Goal: Task Accomplishment & Management: Use online tool/utility

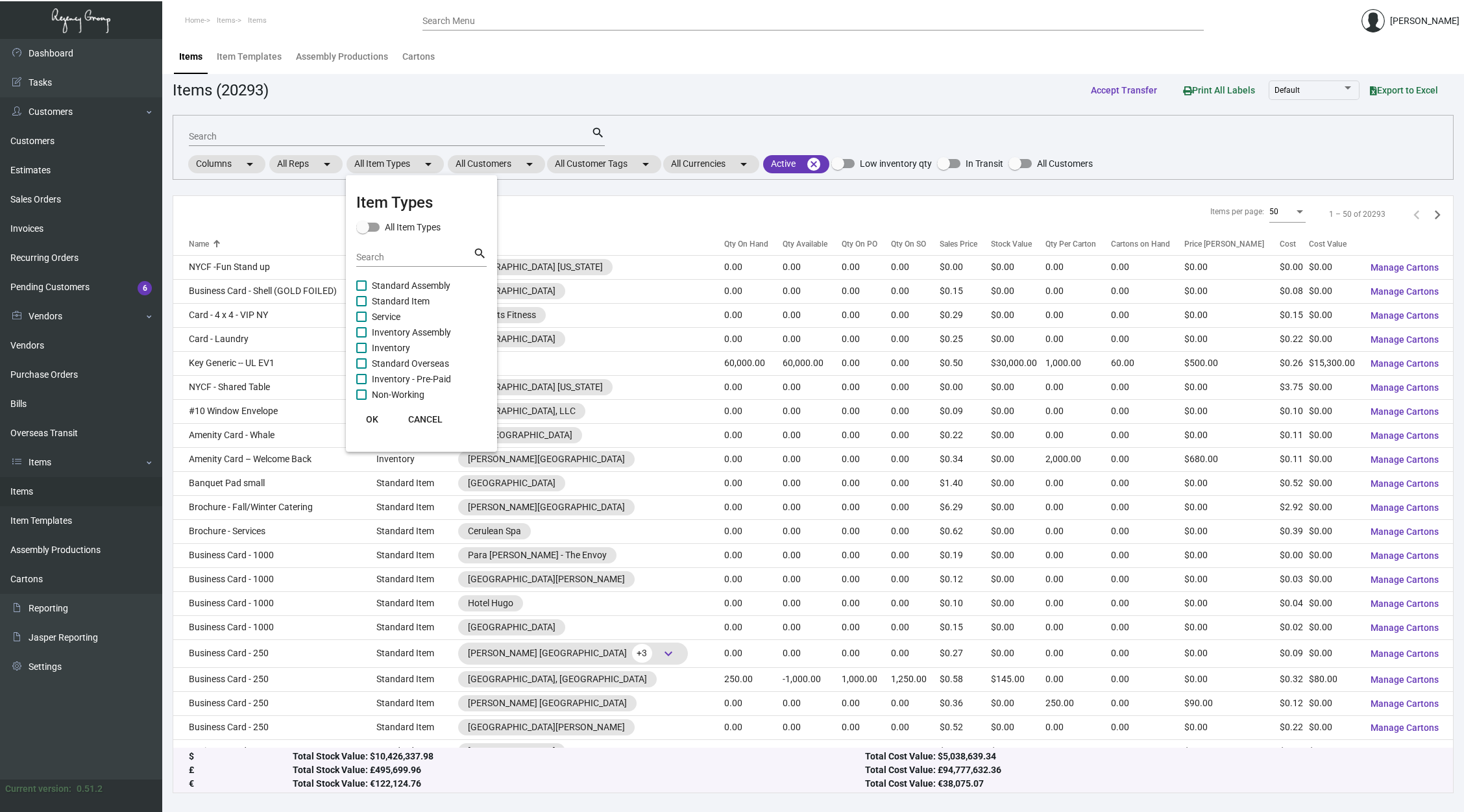
click at [420, 256] on input "Search" at bounding box center [415, 257] width 117 height 11
click at [476, 155] on div at bounding box center [732, 406] width 1464 height 812
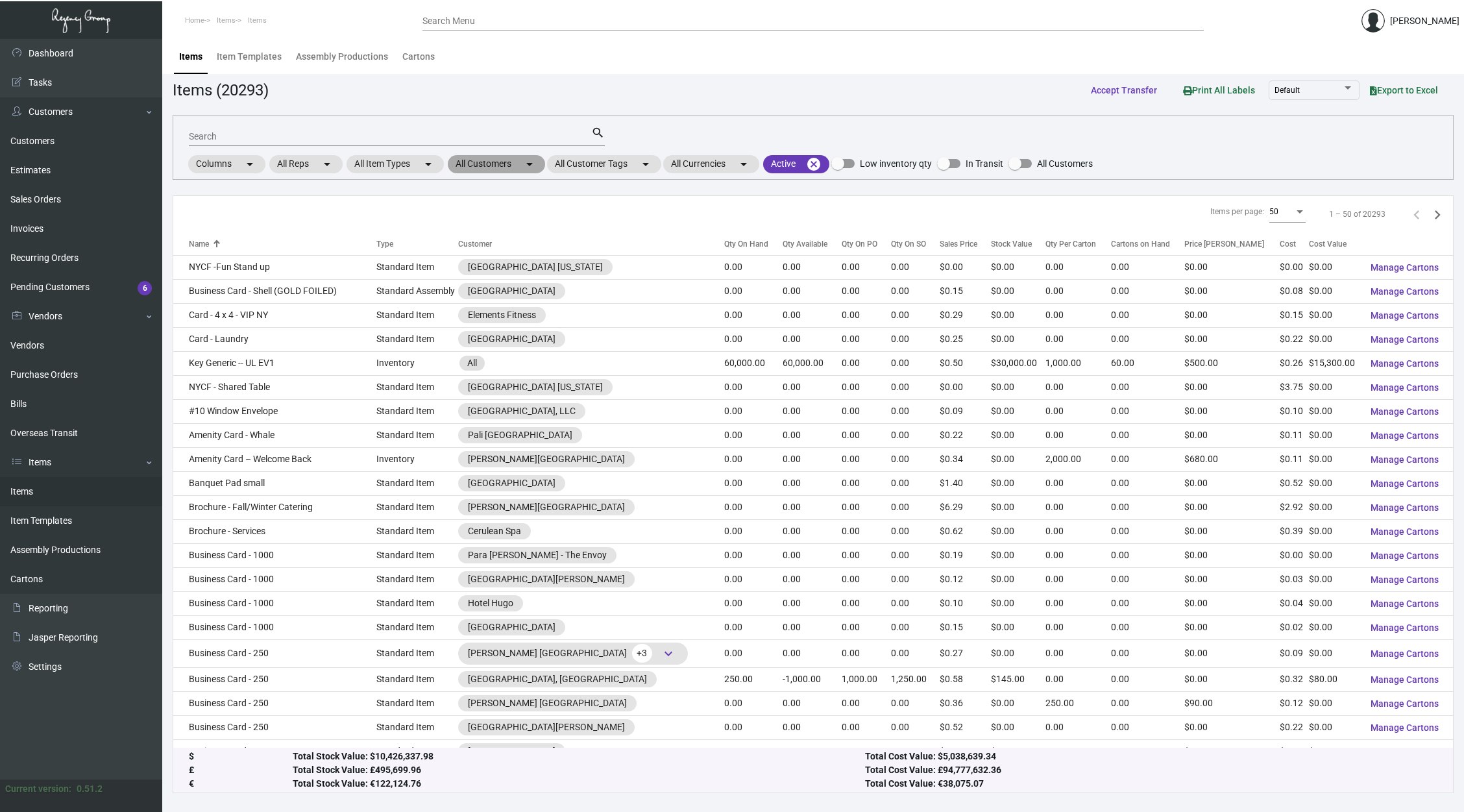
click at [486, 161] on mat-chip "All Customers arrow_drop_down" at bounding box center [496, 164] width 98 height 18
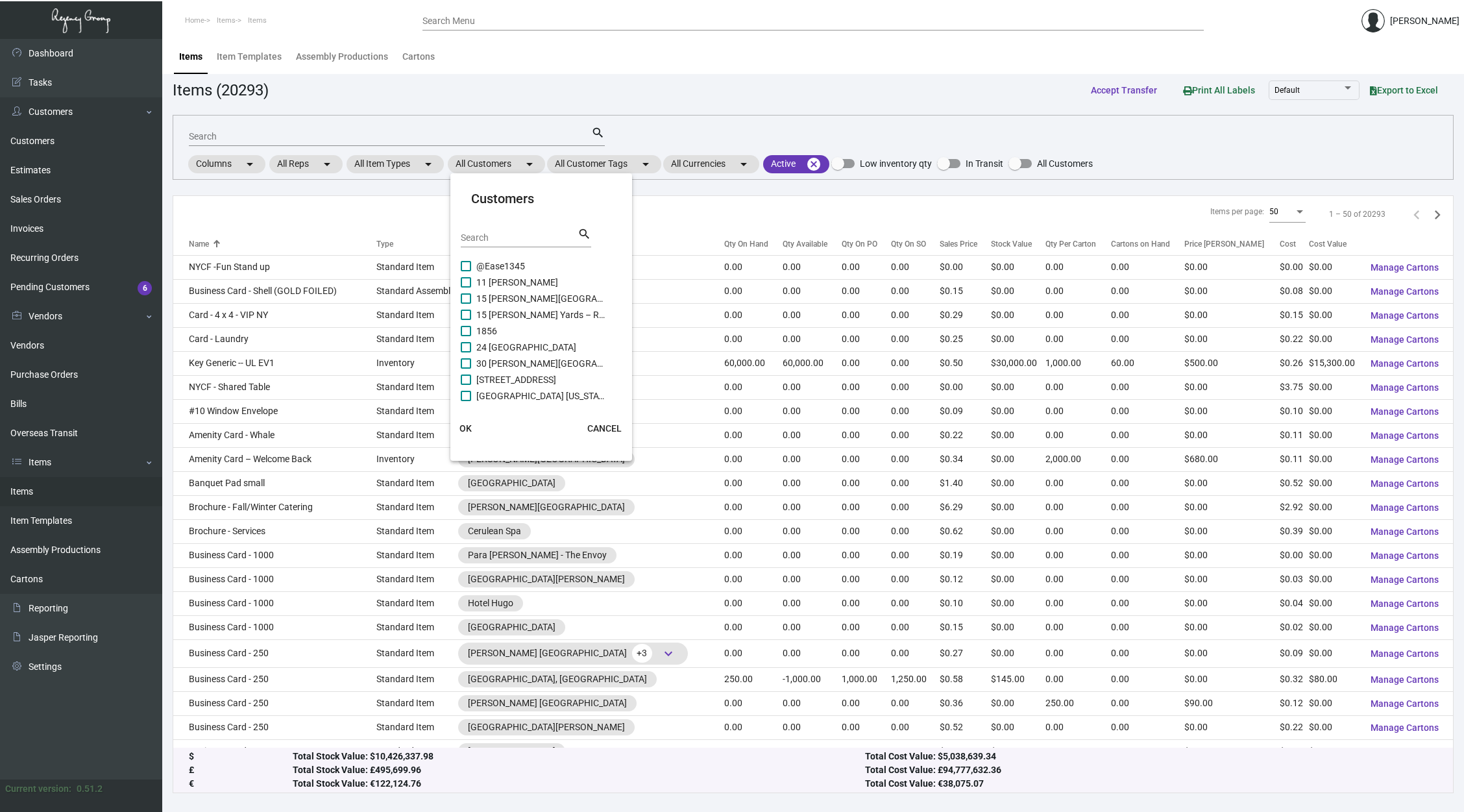
click at [509, 217] on mat-card-header "Customers Search search" at bounding box center [541, 223] width 161 height 69
click at [523, 233] on input "Search" at bounding box center [519, 238] width 117 height 11
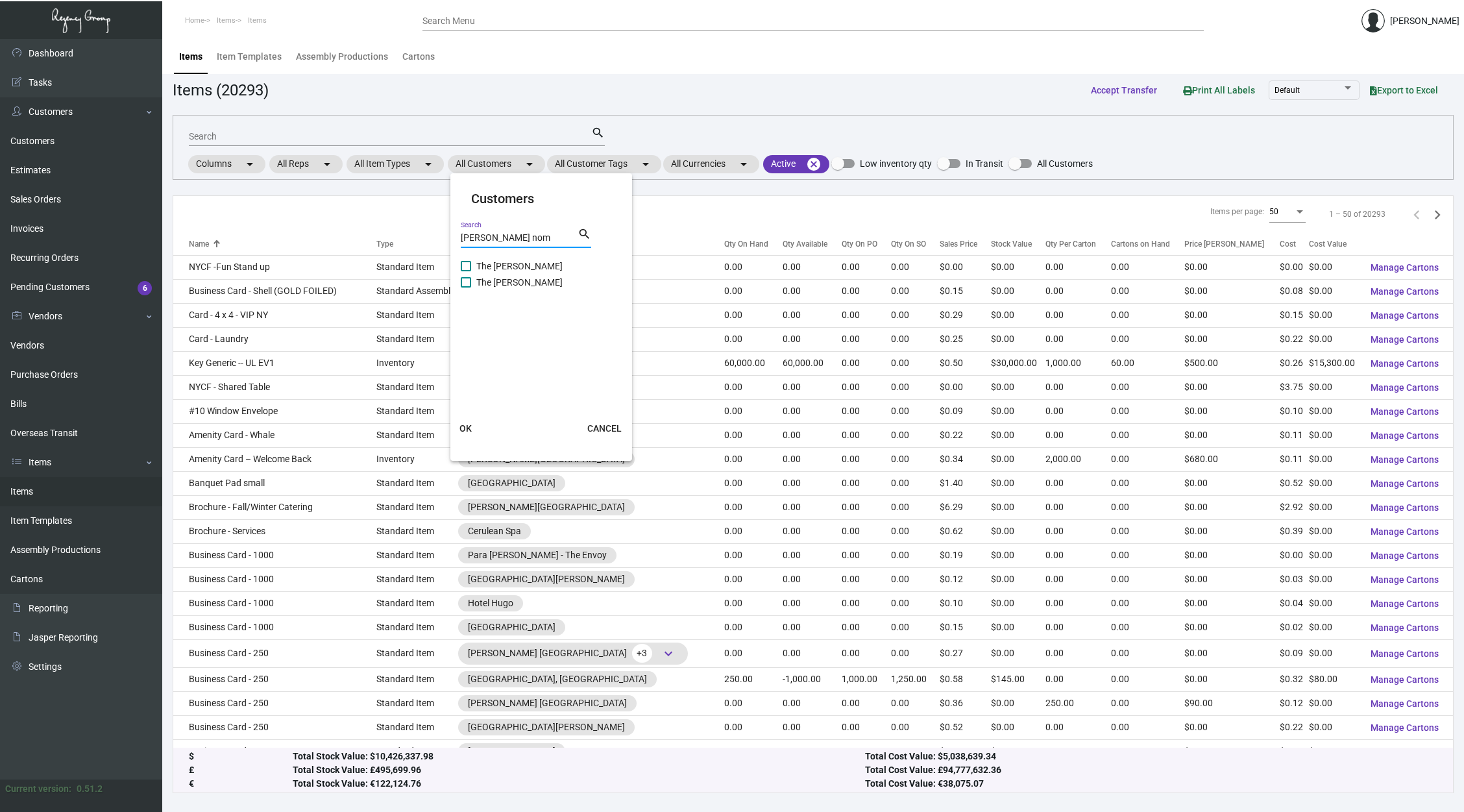
type input "[PERSON_NAME] nom"
click at [516, 263] on span "The [PERSON_NAME]" at bounding box center [541, 266] width 130 height 16
click at [466, 271] on input "The [PERSON_NAME]" at bounding box center [466, 271] width 1 height 1
checkbox input "true"
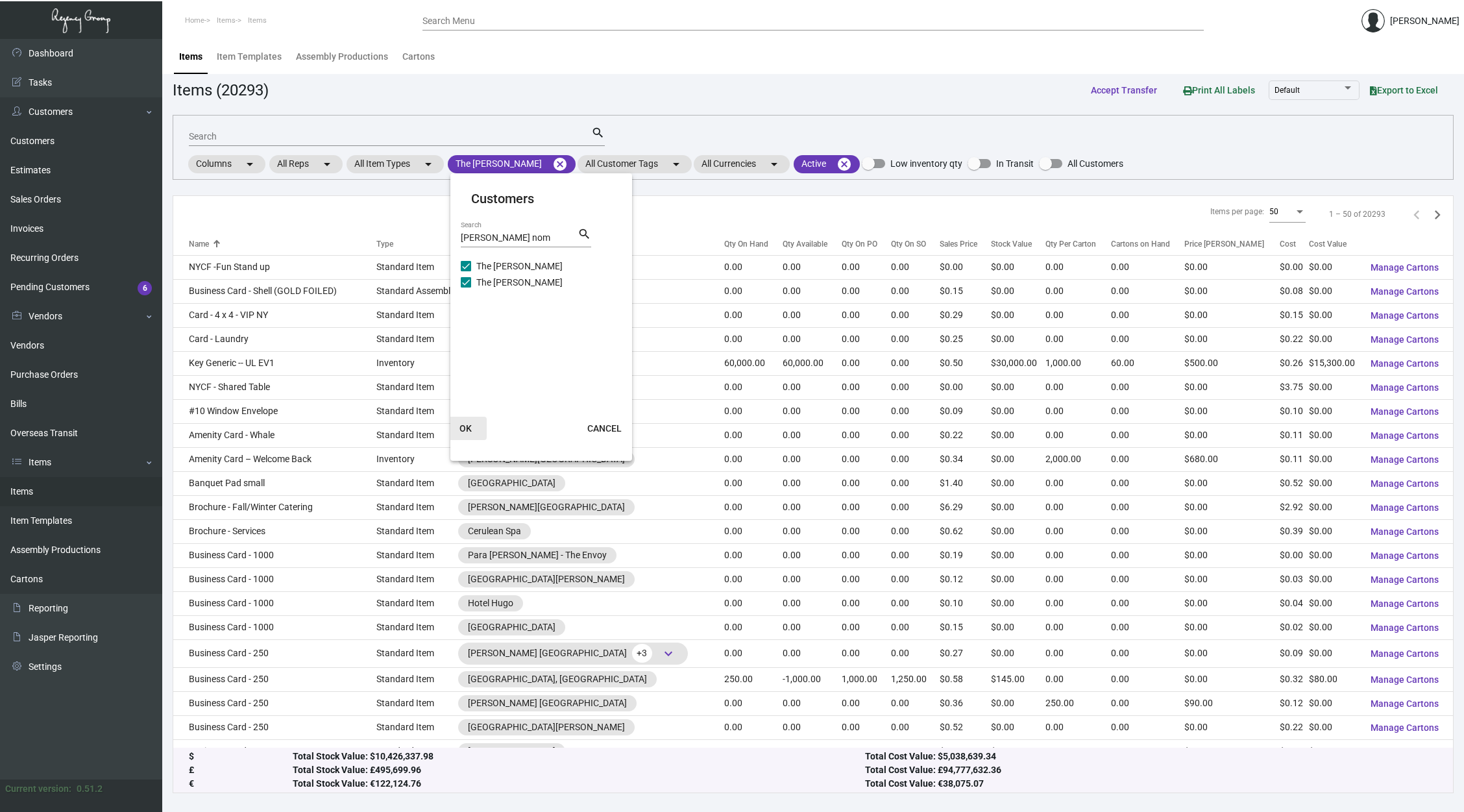
click at [471, 421] on button "OK" at bounding box center [466, 428] width 41 height 24
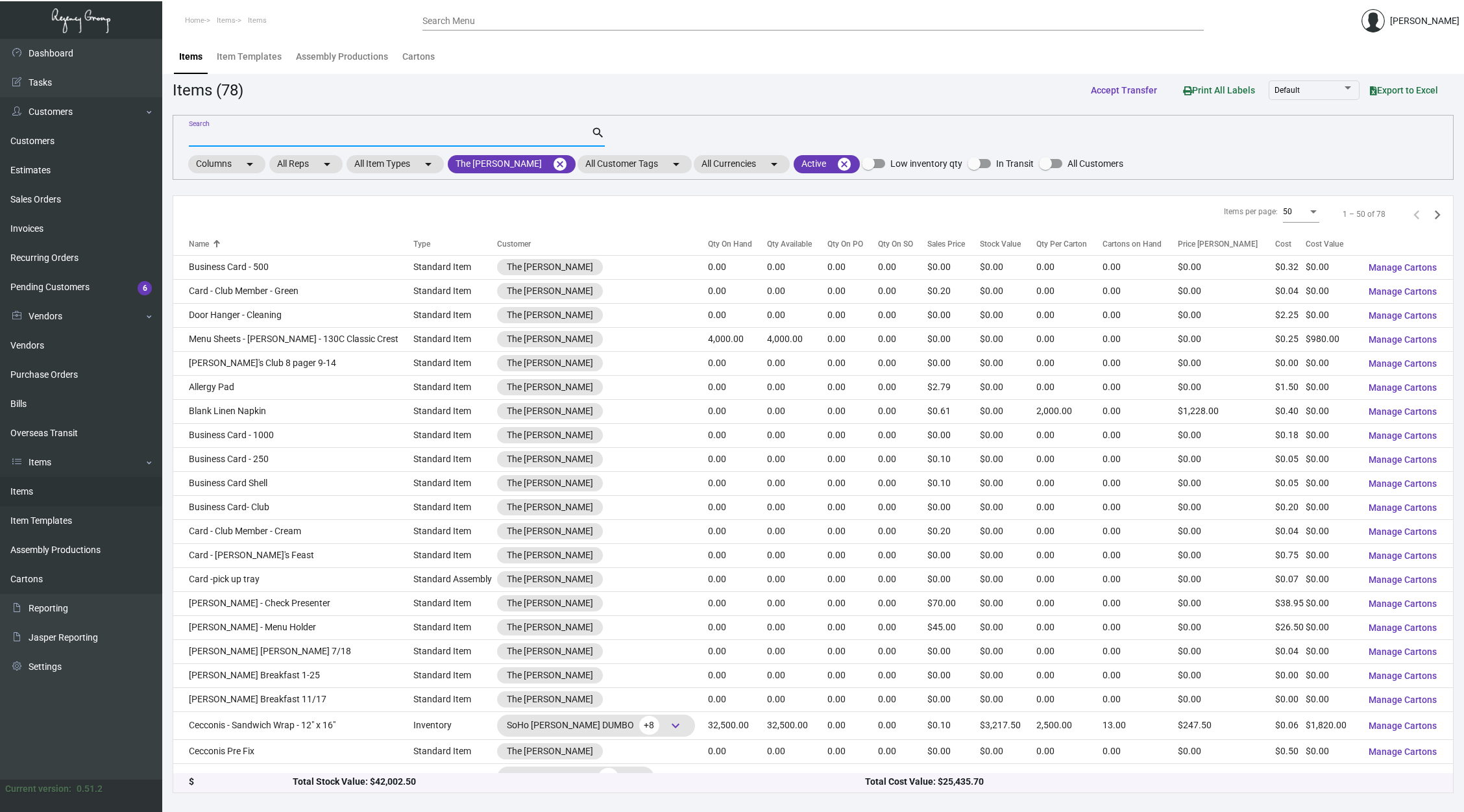
click at [295, 138] on input "Search" at bounding box center [390, 137] width 402 height 11
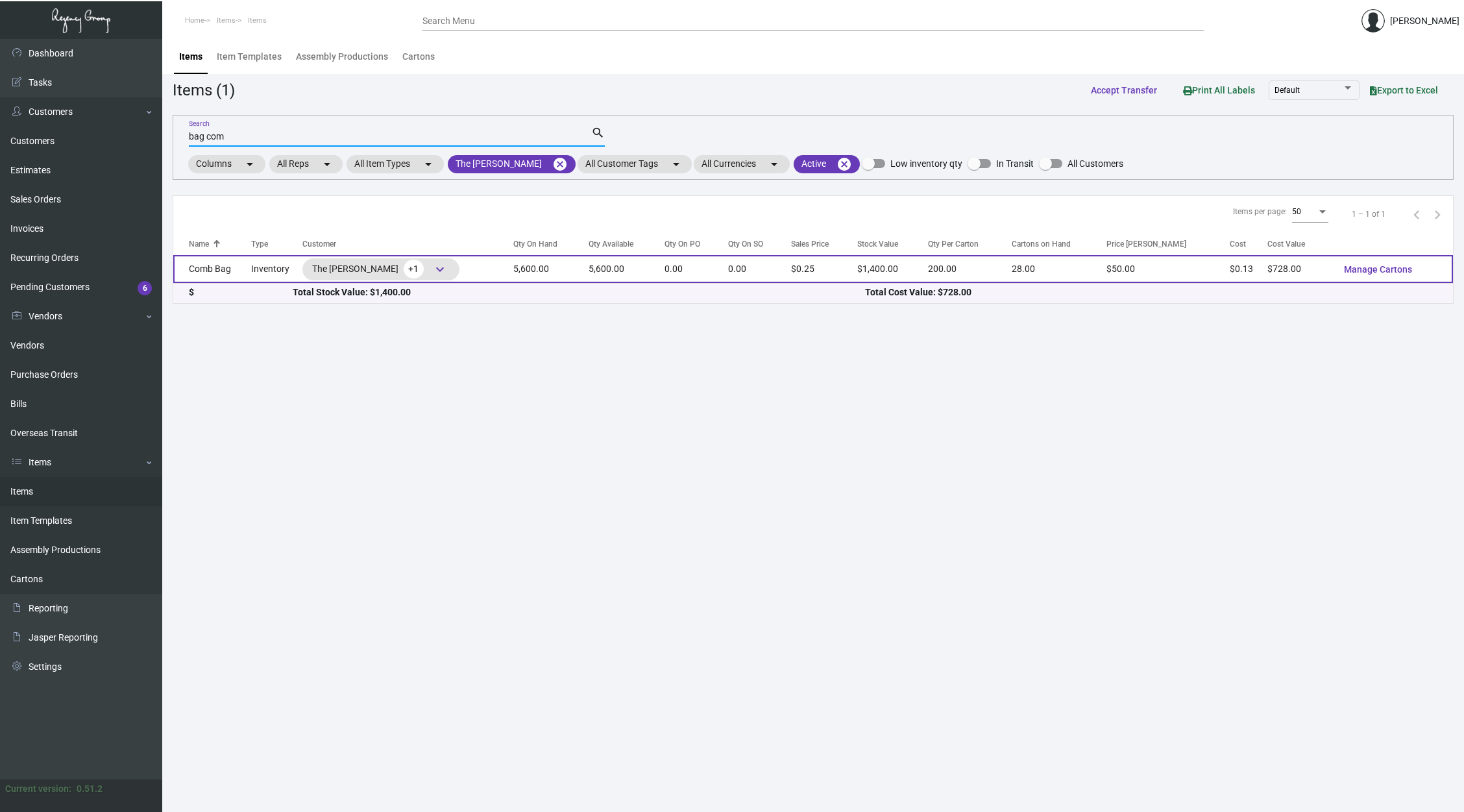
type input "bag com"
click at [513, 268] on td "5,600.00" at bounding box center [551, 269] width 76 height 28
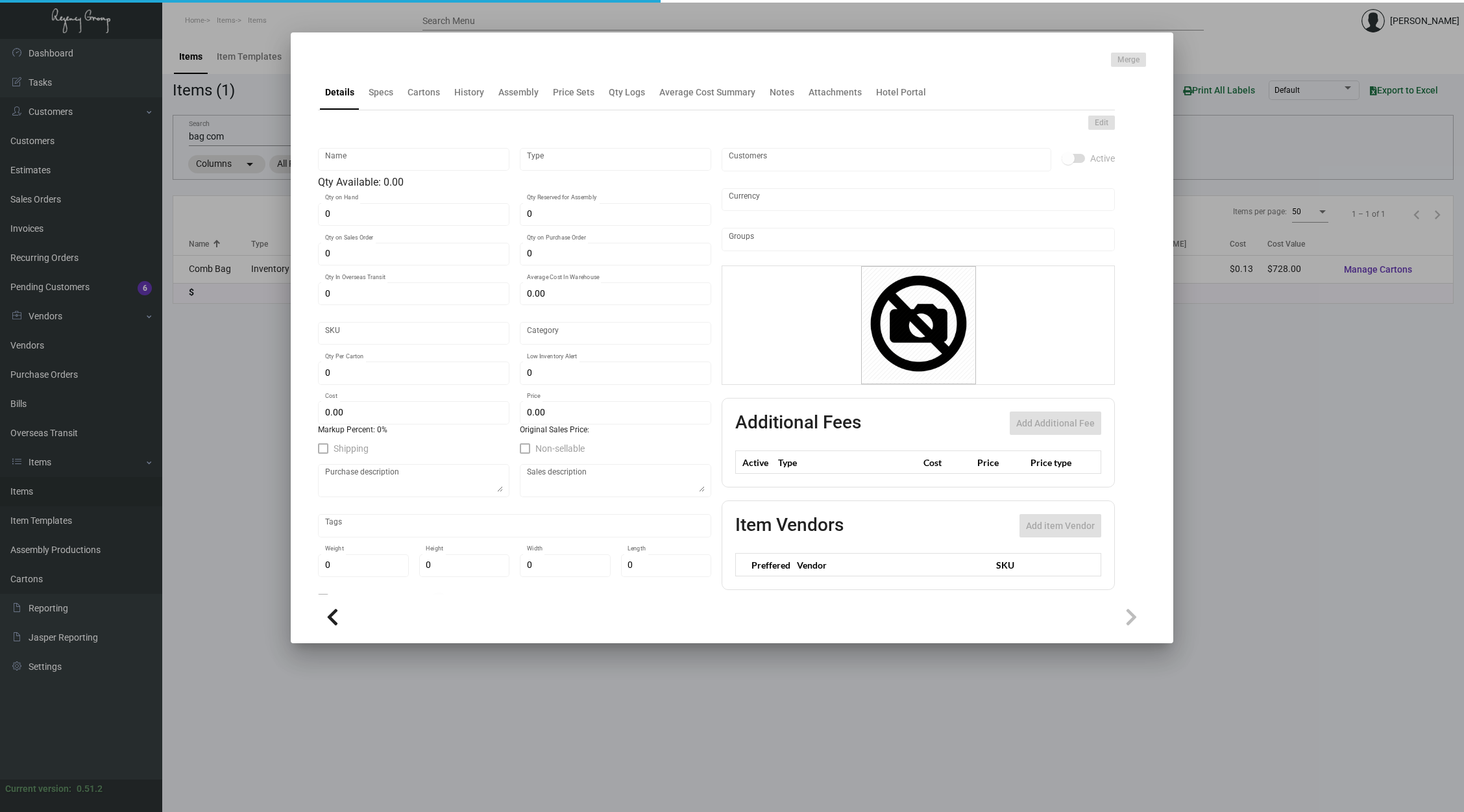
type input "Comb Bag"
type input "Inventory"
type input "5,600"
type input "$ 0.00"
type input "Overseas"
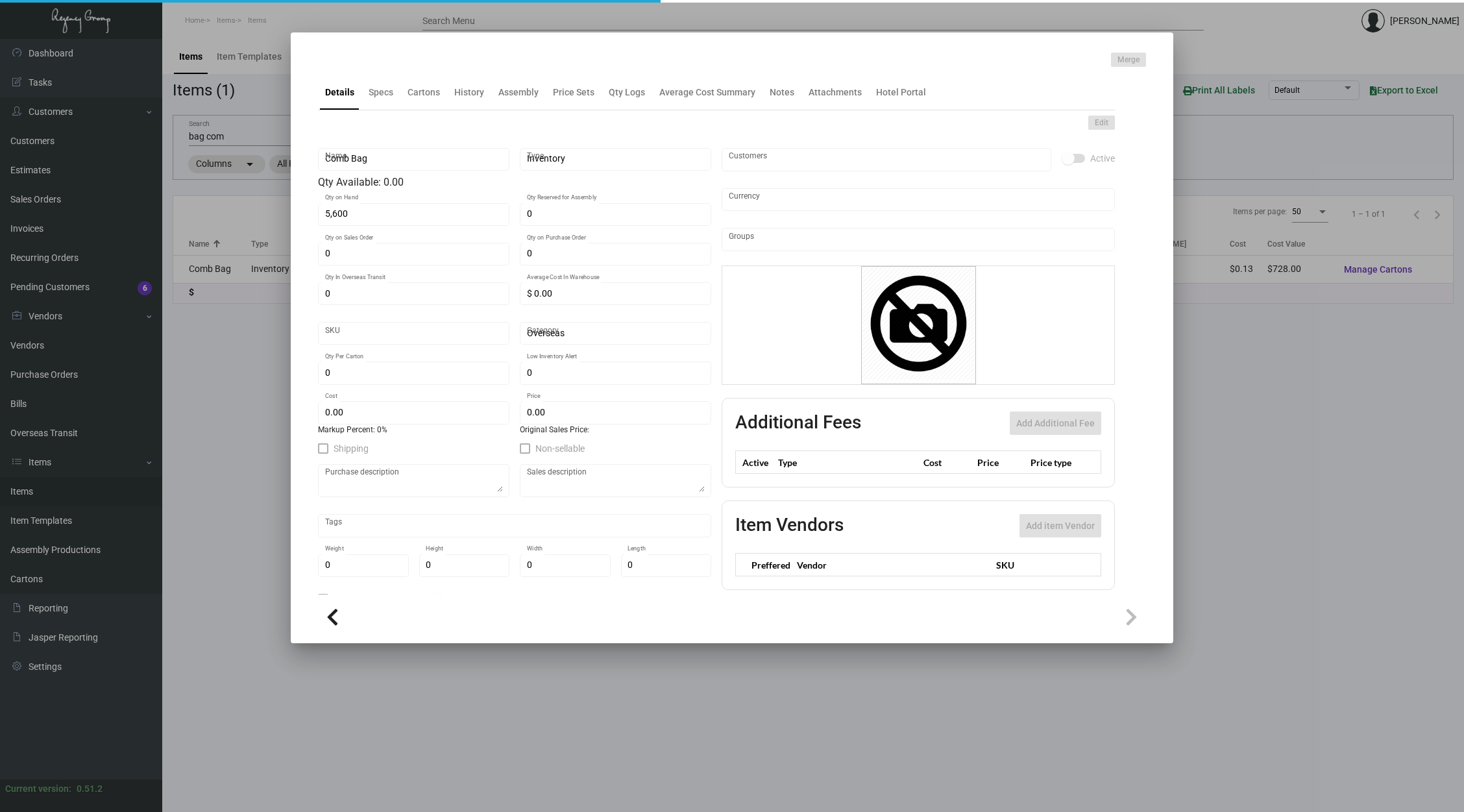
type input "200"
type input "$ 0.13"
type input "$ 0.25"
checkbox input "true"
type input "United States Dollar $"
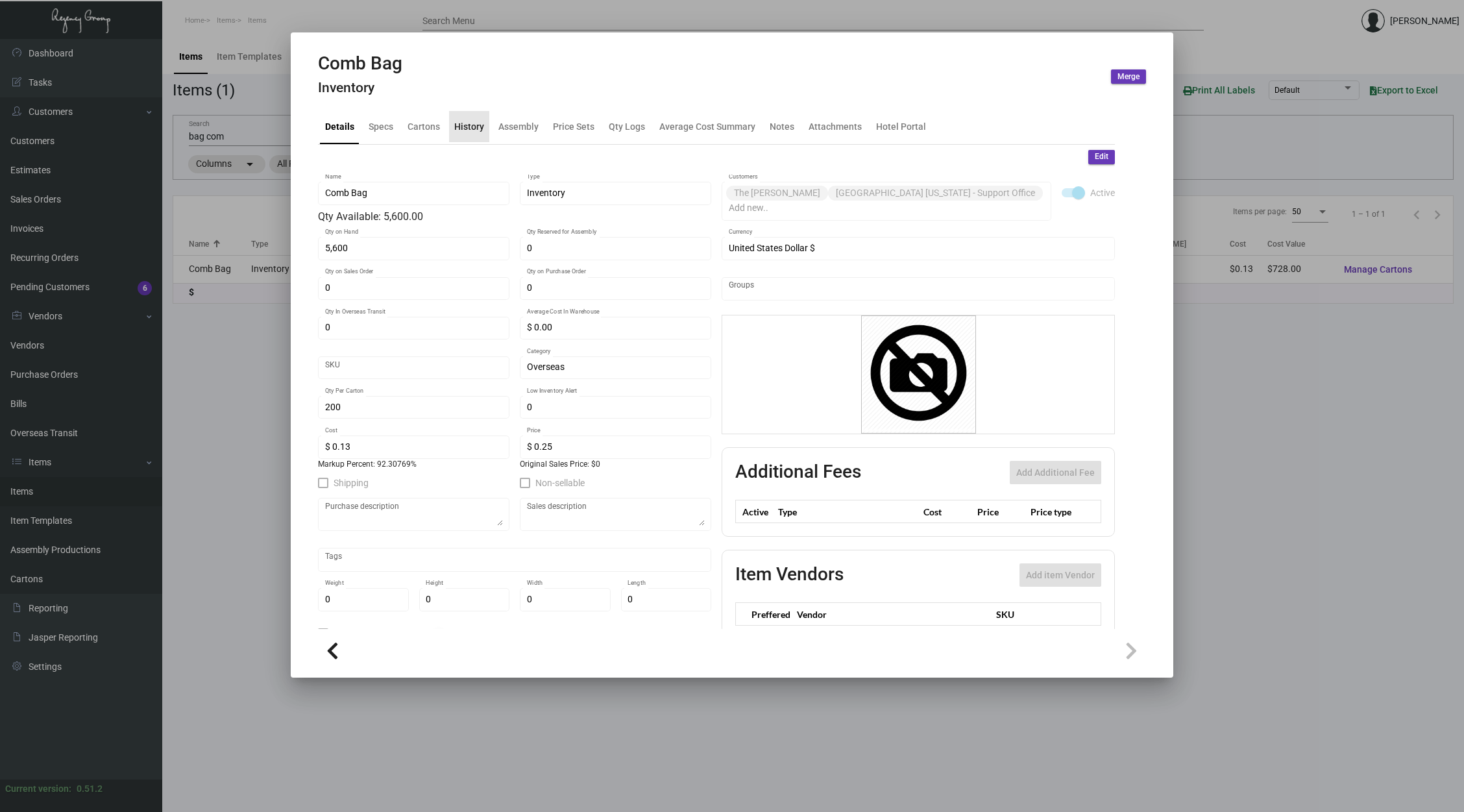
click at [469, 128] on div "History" at bounding box center [469, 125] width 30 height 14
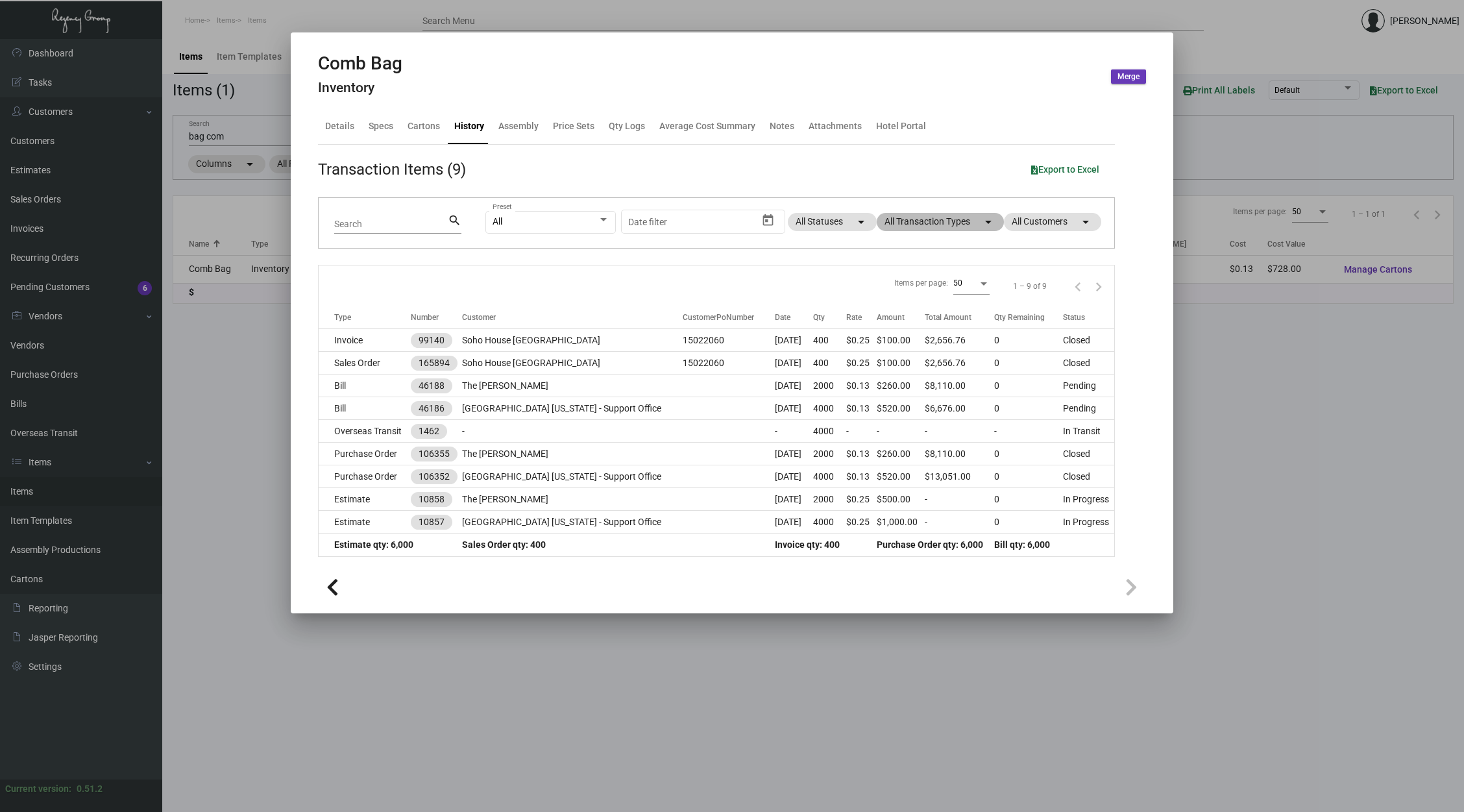
click at [911, 220] on mat-chip "All Transaction Types arrow_drop_down" at bounding box center [941, 222] width 127 height 18
click at [914, 334] on span "Estimate" at bounding box center [919, 341] width 36 height 16
click at [891, 346] on input "Estimate" at bounding box center [891, 346] width 1 height 1
checkbox input "true"
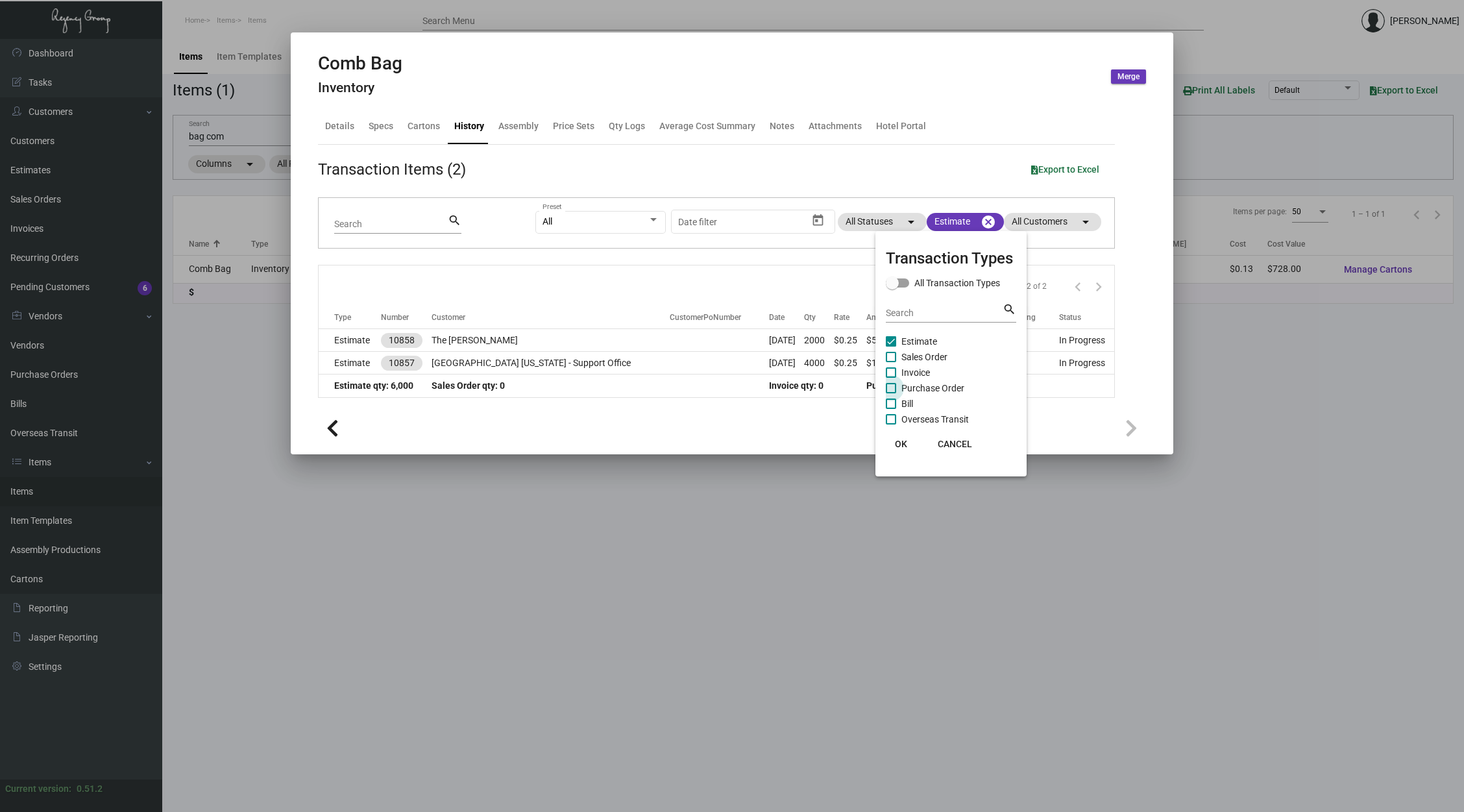
click at [928, 386] on span "Purchase Order" at bounding box center [933, 388] width 63 height 16
click at [891, 394] on input "Purchase Order" at bounding box center [891, 394] width 1 height 1
checkbox input "true"
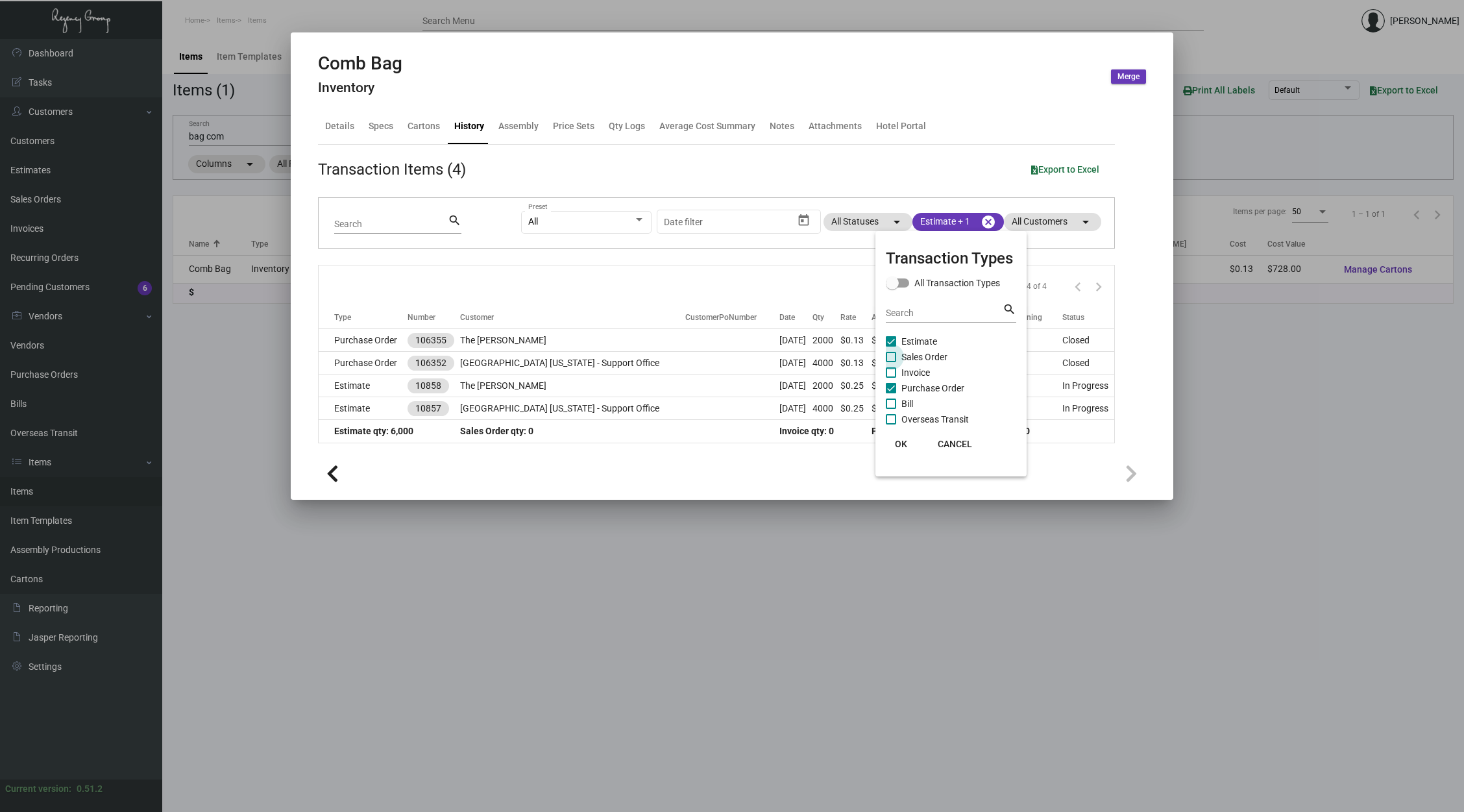
click at [920, 351] on span "Sales Order" at bounding box center [924, 357] width 46 height 16
click at [891, 362] on input "Sales Order" at bounding box center [891, 362] width 1 height 1
checkbox input "true"
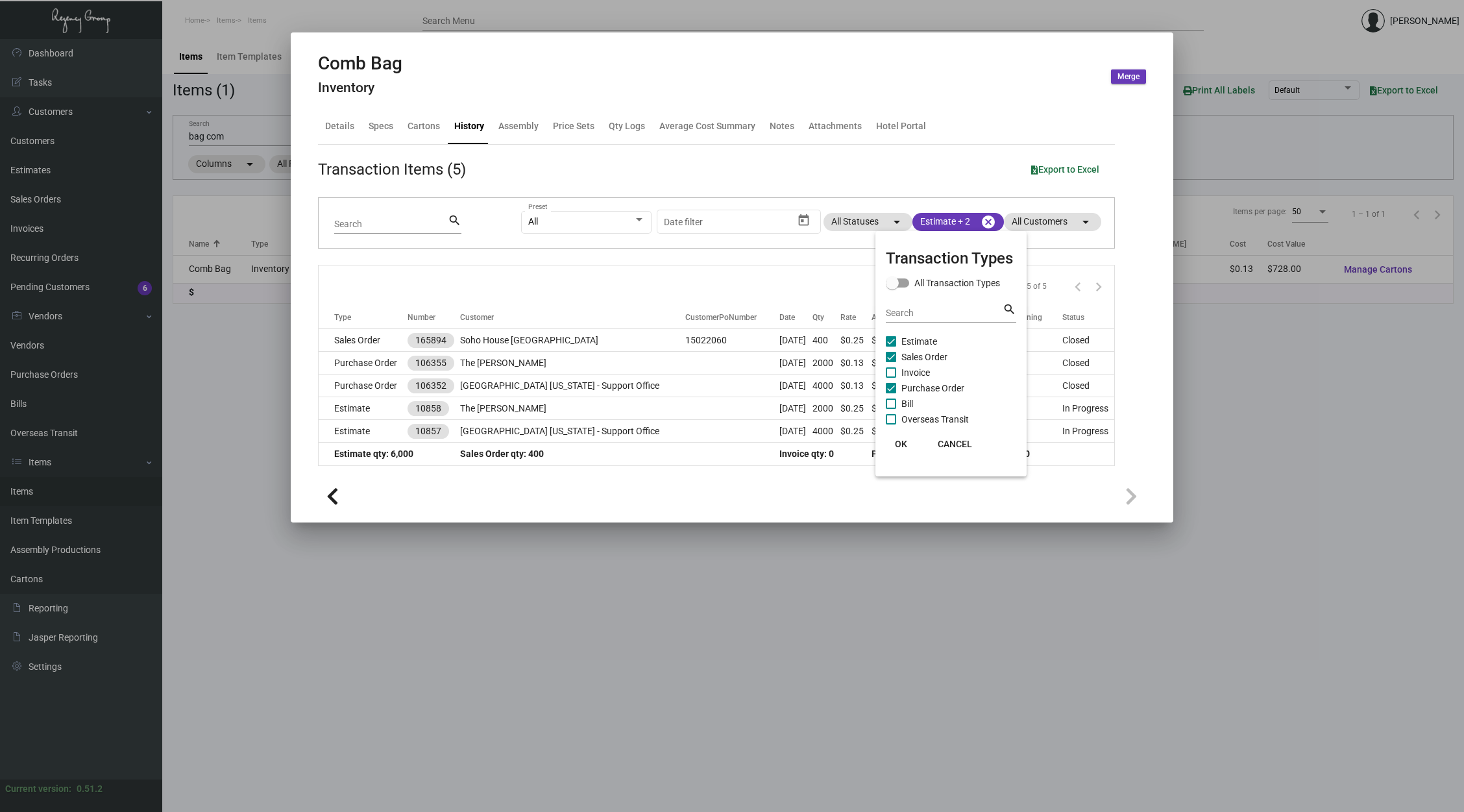
click at [672, 285] on div at bounding box center [732, 406] width 1464 height 812
